Goal: Task Accomplishment & Management: Use online tool/utility

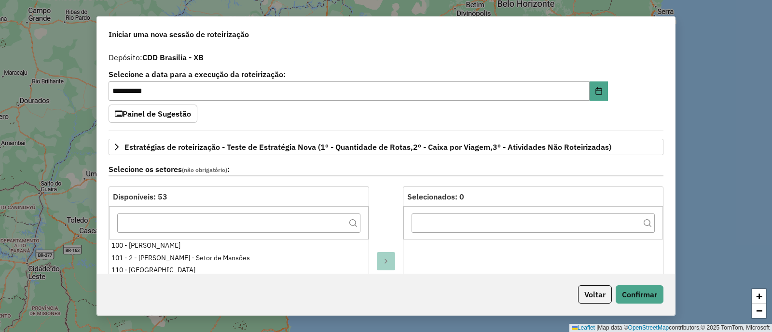
select select "*"
click at [579, 291] on button "Voltar" at bounding box center [595, 295] width 34 height 18
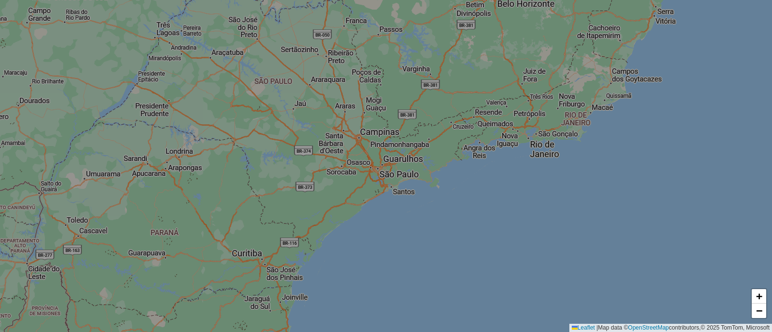
scroll to position [1267, 0]
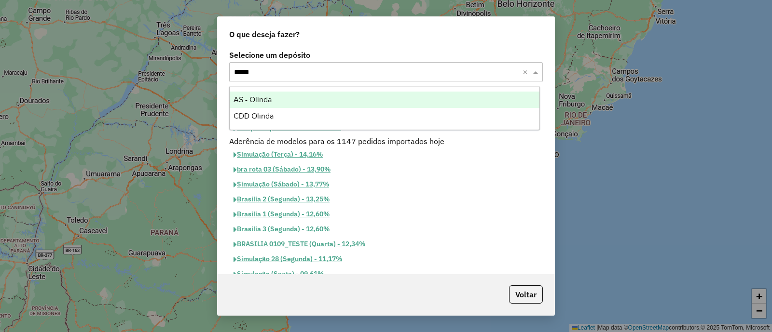
type input "******"
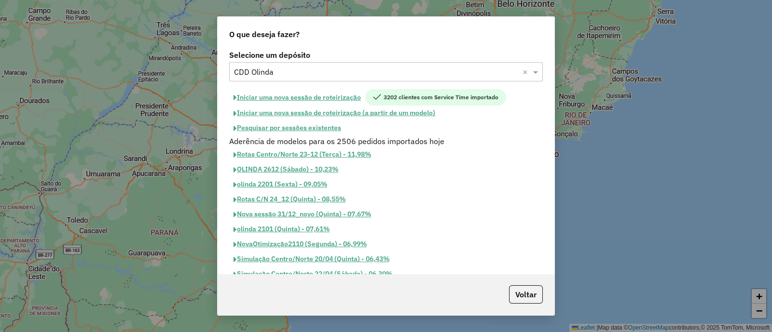
drag, startPoint x: 316, startPoint y: 94, endPoint x: 334, endPoint y: 90, distance: 18.2
click at [316, 94] on button "Iniciar uma nova sessão de roteirização" at bounding box center [297, 97] width 136 height 16
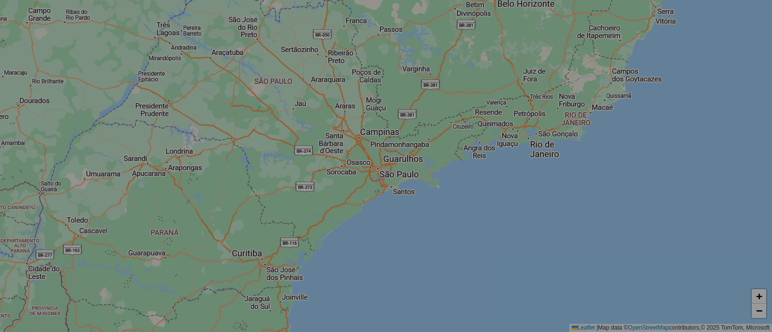
select select "*"
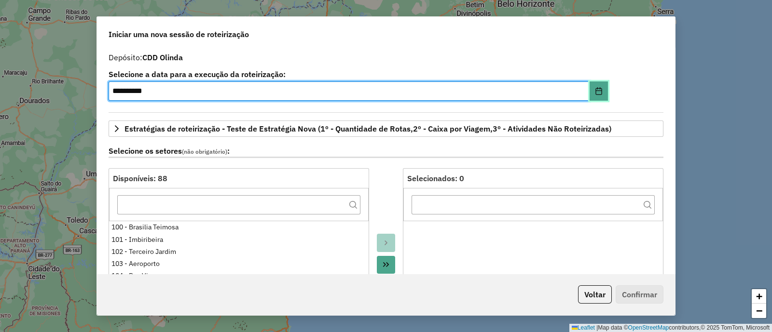
click at [595, 89] on icon "Choose Date" at bounding box center [599, 91] width 8 height 8
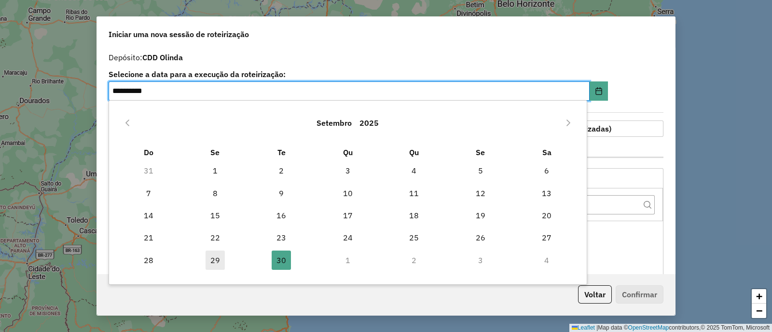
click at [221, 258] on span "29" at bounding box center [215, 260] width 19 height 19
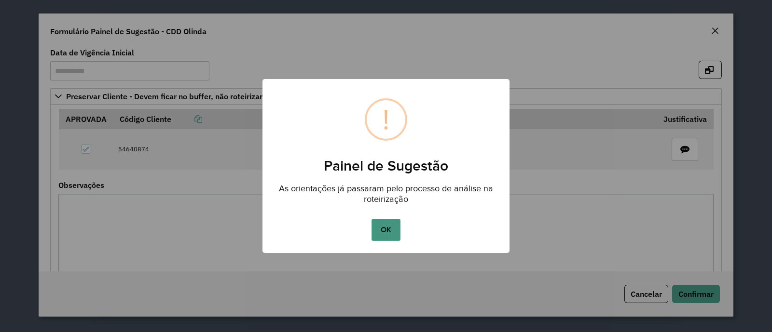
click at [389, 220] on button "OK" at bounding box center [385, 230] width 28 height 22
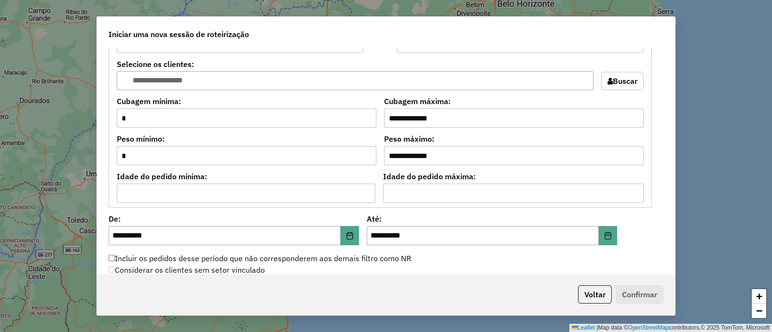
scroll to position [884, 0]
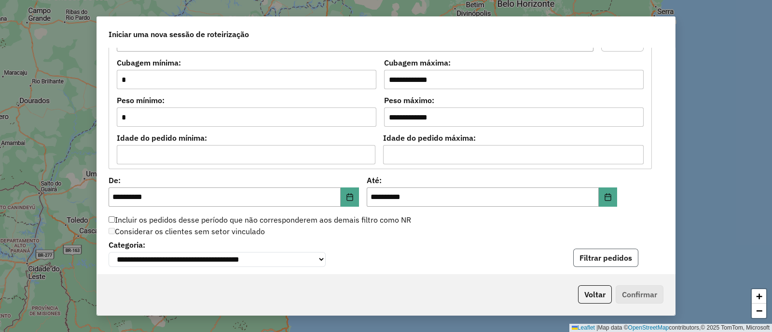
click at [574, 258] on button "Filtrar pedidos" at bounding box center [605, 258] width 65 height 18
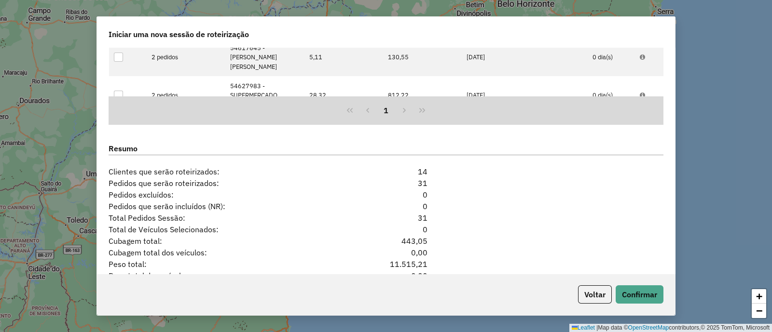
scroll to position [1285, 0]
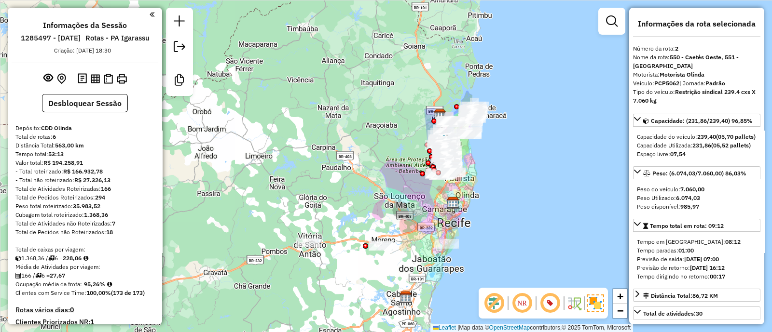
scroll to position [232, 0]
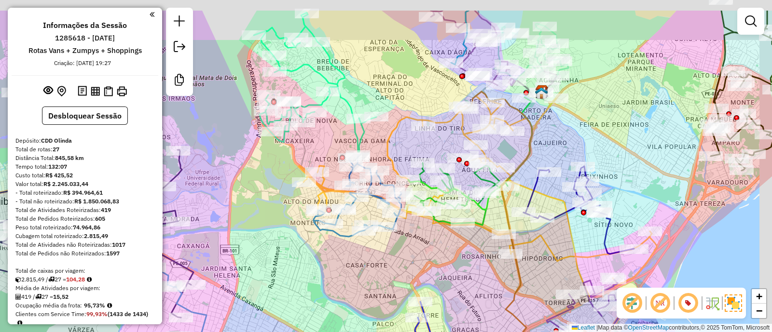
drag, startPoint x: 613, startPoint y: 99, endPoint x: 535, endPoint y: 101, distance: 77.2
click at [589, 122] on div "Janela de atendimento Grade de atendimento Capacidade Transportadoras Veículos …" at bounding box center [386, 166] width 772 height 332
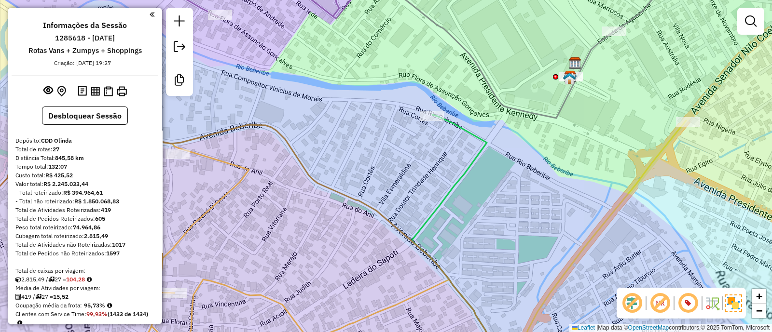
click at [567, 81] on img at bounding box center [569, 78] width 13 height 13
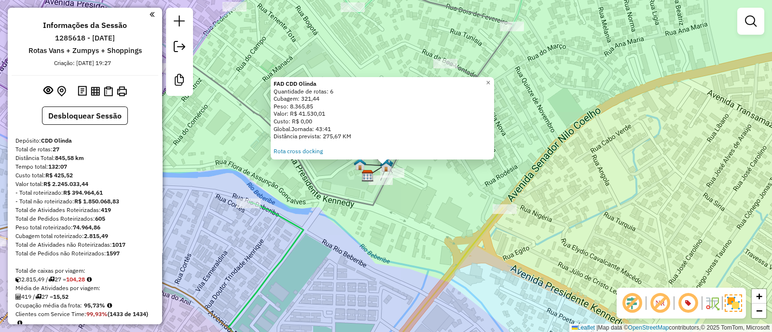
select select "*********"
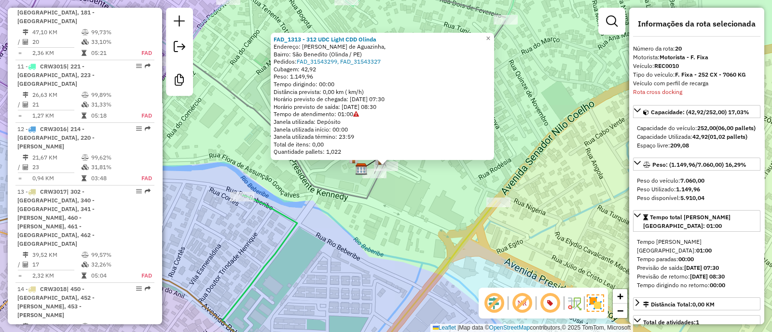
scroll to position [1614, 0]
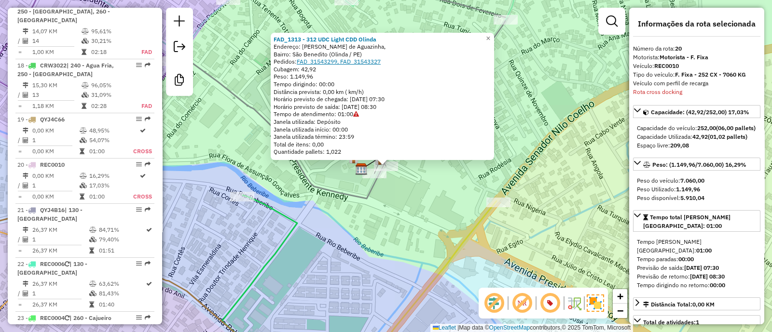
click at [347, 62] on link "FAD_31543299, FAD_31543327" at bounding box center [339, 61] width 84 height 7
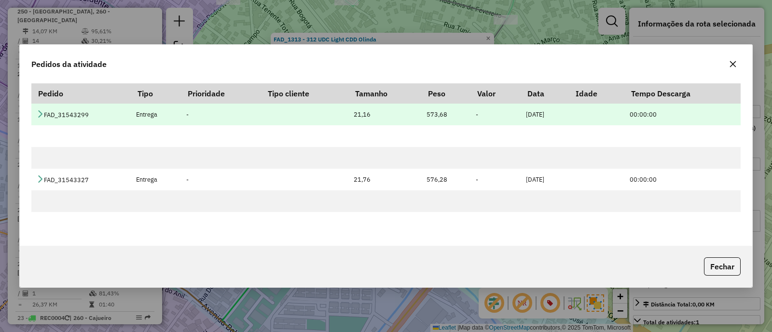
click at [42, 111] on icon at bounding box center [40, 114] width 8 height 8
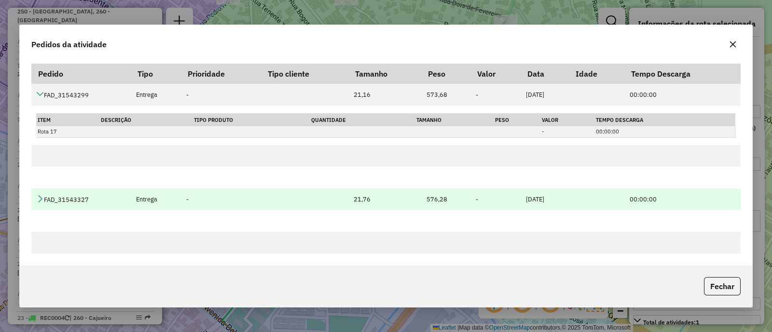
click at [42, 197] on icon at bounding box center [40, 199] width 8 height 8
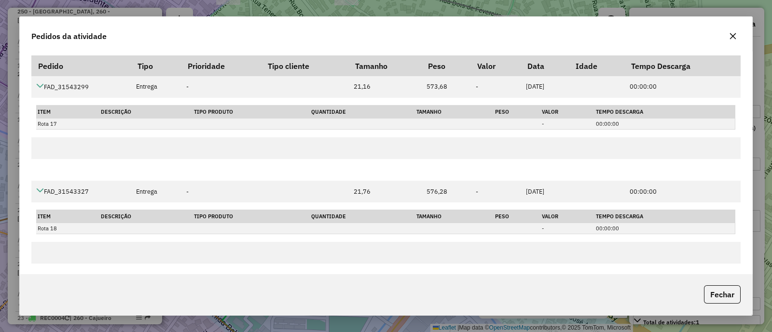
click at [729, 35] on icon "button" at bounding box center [733, 36] width 8 height 8
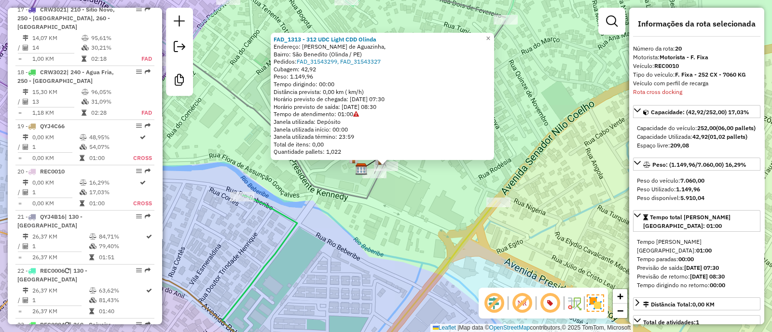
scroll to position [1453, 0]
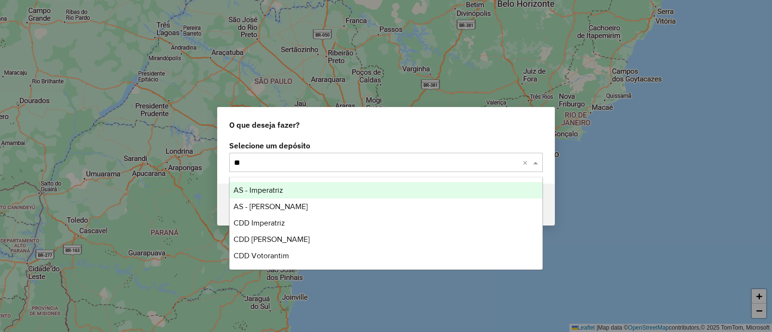
type input "***"
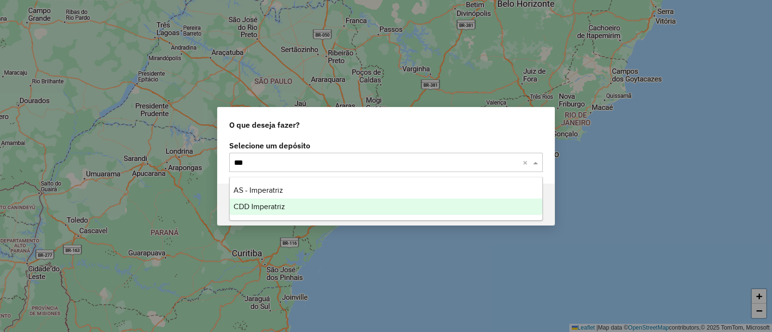
click at [250, 206] on span "CDD Imperatriz" at bounding box center [259, 207] width 52 height 8
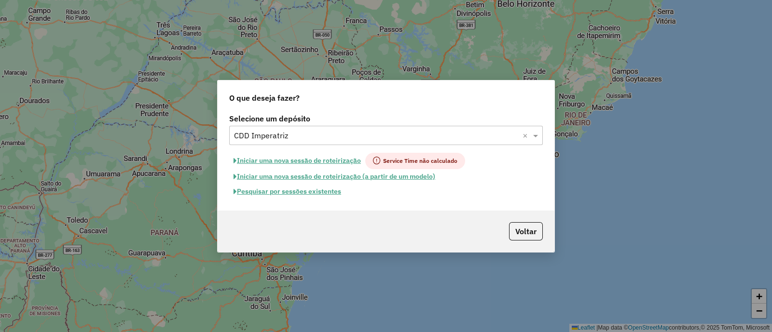
click at [327, 196] on button "Pesquisar por sessões existentes" at bounding box center [287, 191] width 116 height 15
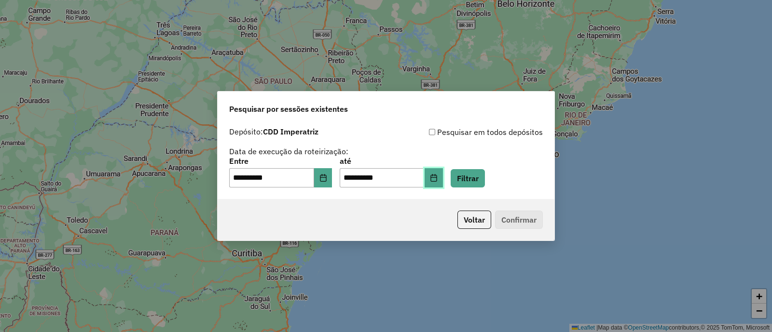
click at [437, 182] on icon "Choose Date" at bounding box center [433, 178] width 6 height 8
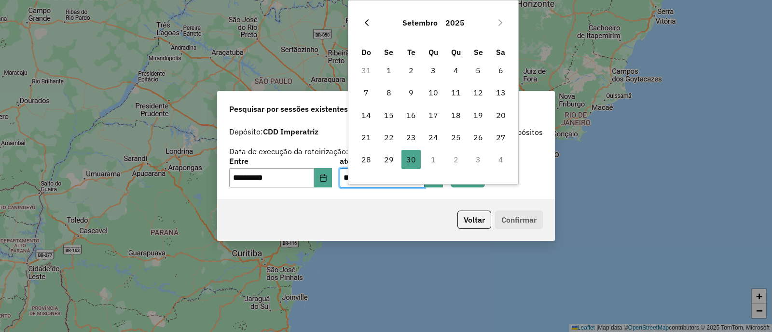
click at [366, 27] on button "Previous Month" at bounding box center [366, 22] width 15 height 15
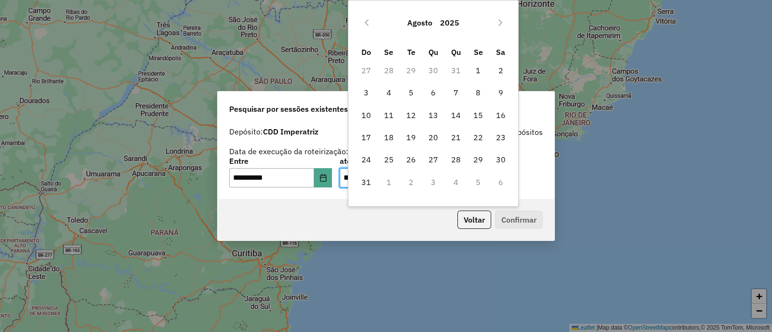
click at [366, 27] on button "Previous Month" at bounding box center [366, 22] width 15 height 15
click at [408, 69] on span "1" at bounding box center [410, 70] width 19 height 19
type input "**********"
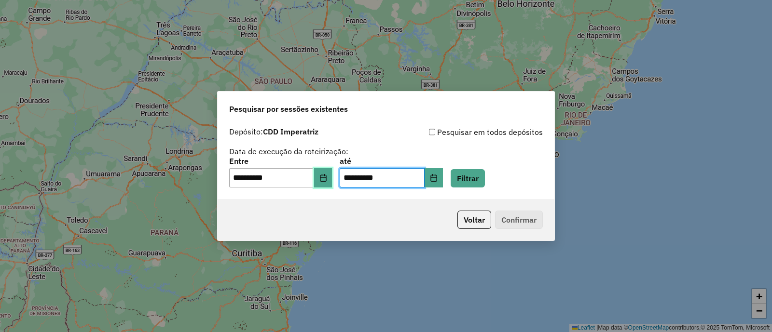
click at [329, 184] on button "Choose Date" at bounding box center [323, 177] width 18 height 19
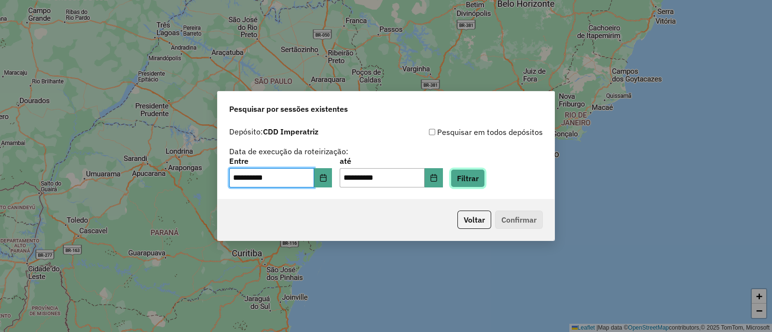
click at [485, 175] on button "Filtrar" at bounding box center [468, 178] width 34 height 18
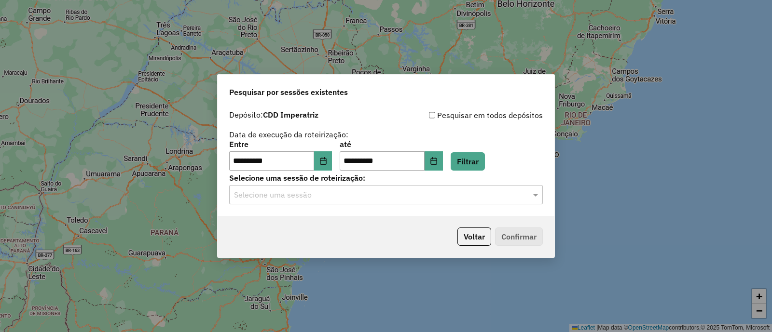
click at [319, 198] on input "text" at bounding box center [376, 196] width 285 height 12
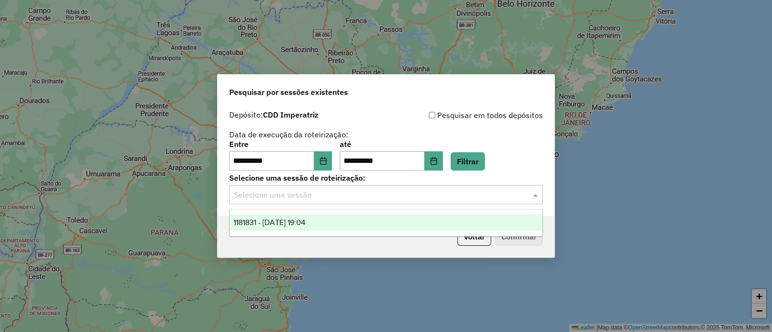
click at [334, 225] on div "1181831 - 01/07/2025 19:04" at bounding box center [386, 223] width 313 height 16
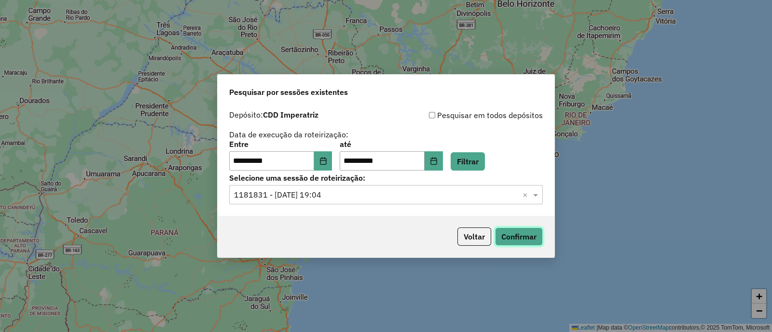
click at [513, 237] on button "Confirmar" at bounding box center [519, 237] width 48 height 18
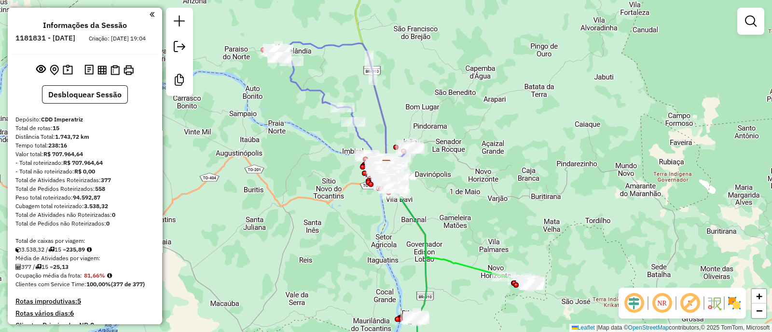
click at [625, 299] on em at bounding box center [633, 303] width 23 height 23
click at [688, 299] on em at bounding box center [689, 303] width 23 height 23
click at [741, 302] on img at bounding box center [734, 303] width 15 height 15
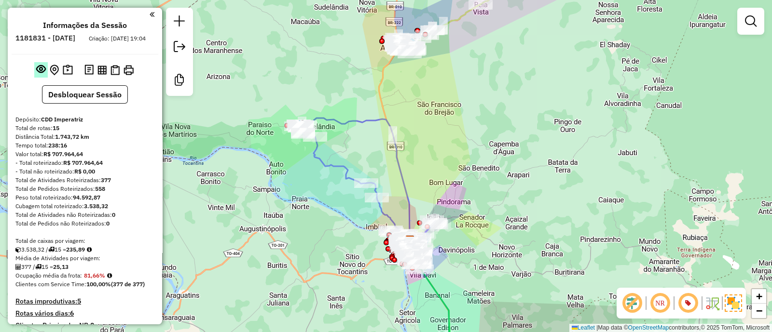
click at [41, 74] on em at bounding box center [41, 69] width 10 height 10
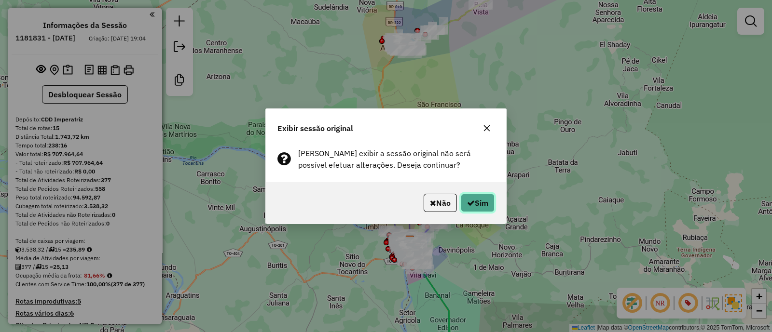
click at [481, 199] on button "Sim" at bounding box center [478, 203] width 34 height 18
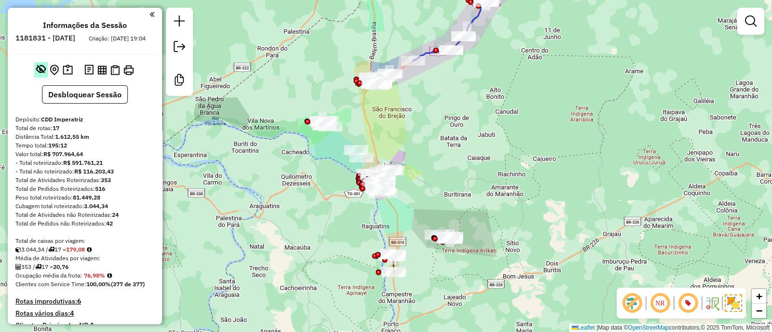
click at [41, 74] on em at bounding box center [41, 69] width 10 height 10
